Goal: Download file/media: Download file/media

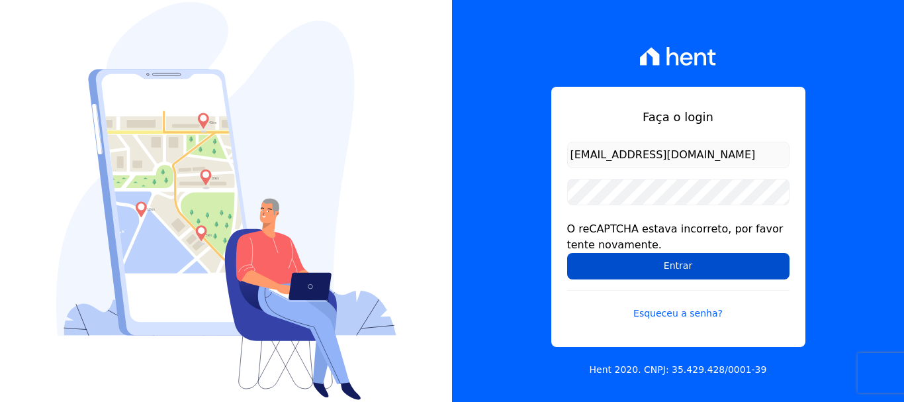
click at [695, 271] on input "Entrar" at bounding box center [678, 266] width 222 height 26
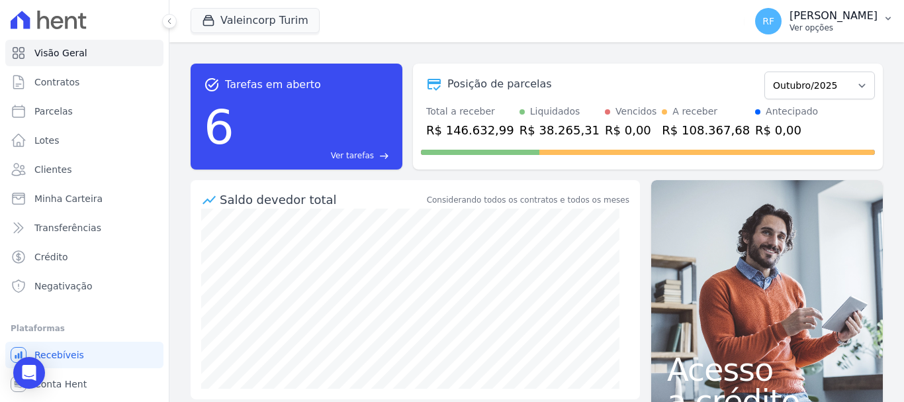
click at [827, 8] on div "RF [PERSON_NAME] Ver opções" at bounding box center [816, 21] width 122 height 26
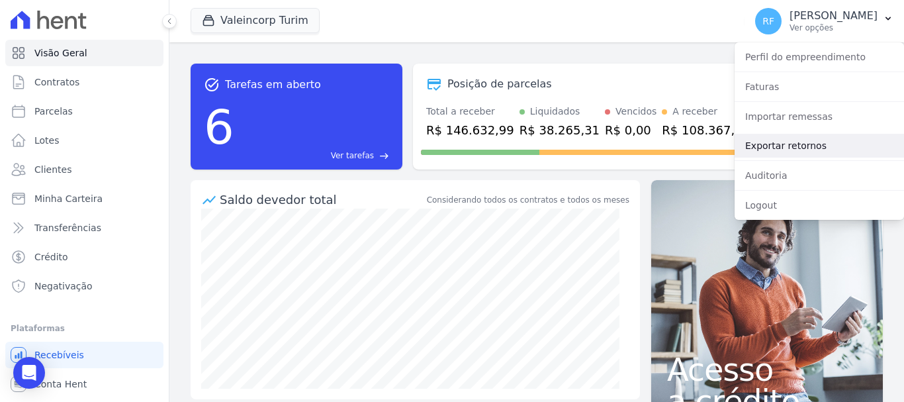
click at [810, 153] on link "Exportar retornos" at bounding box center [818, 146] width 169 height 24
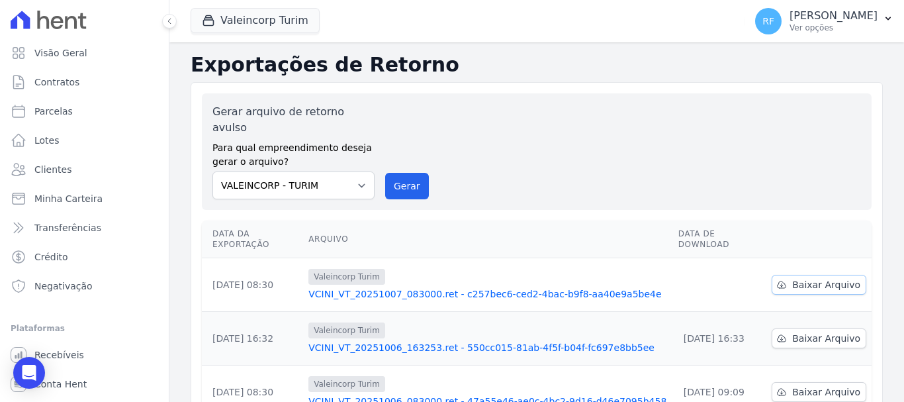
click at [811, 278] on span "Baixar Arquivo" at bounding box center [826, 284] width 68 height 13
